Goal: Task Accomplishment & Management: Manage account settings

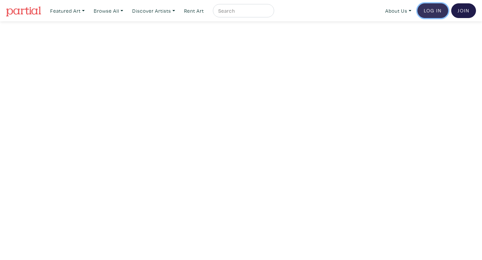
click at [431, 12] on link "Log In" at bounding box center [432, 10] width 31 height 15
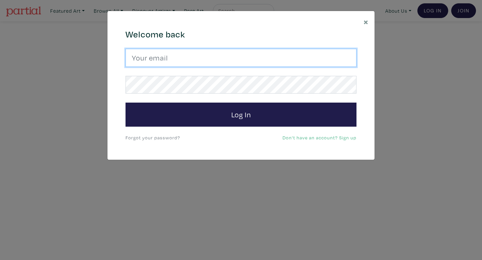
type input "zhuyuli@ocadu.ca"
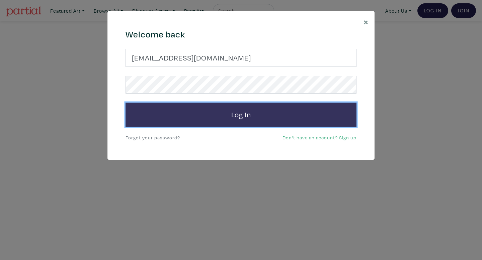
click at [290, 120] on button "Log In" at bounding box center [241, 115] width 231 height 24
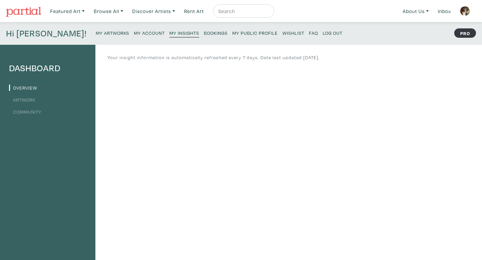
click at [134, 34] on small "My Account" at bounding box center [149, 33] width 31 height 6
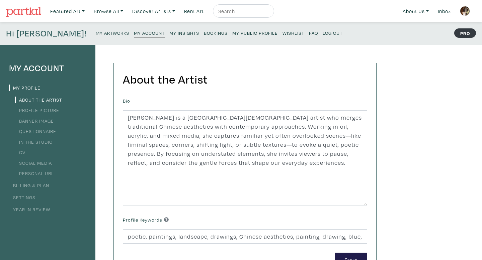
click at [96, 37] on link "My Artworks" at bounding box center [112, 32] width 33 height 9
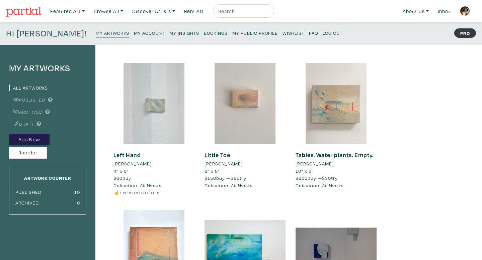
scroll to position [132, 0]
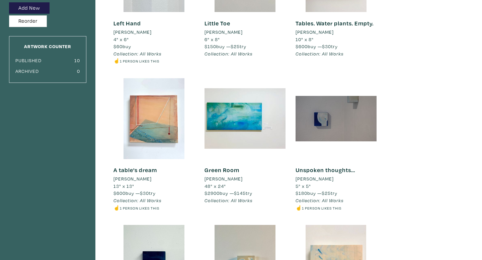
drag, startPoint x: 224, startPoint y: 185, endPoint x: 202, endPoint y: 185, distance: 22.1
click at [202, 185] on div "Green Room [PERSON_NAME] 48" x 24" $2900 buy — $145 try Collection: All Works #…" at bounding box center [244, 151] width 91 height 147
copy span "48" x 24"
click at [234, 184] on li "48" x 24"" at bounding box center [244, 186] width 81 height 7
click at [224, 189] on span "48" x 24"" at bounding box center [214, 186] width 21 height 6
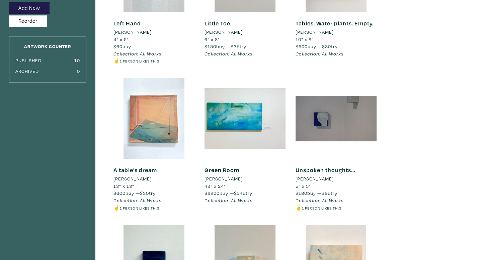
drag, startPoint x: 226, startPoint y: 186, endPoint x: 199, endPoint y: 185, distance: 26.1
click at [199, 185] on div "Green Room [PERSON_NAME] 48" x 24" $2900 buy — $145 try Collection: All Works #…" at bounding box center [244, 151] width 91 height 147
copy span "48" x 24""
